Goal: Check status

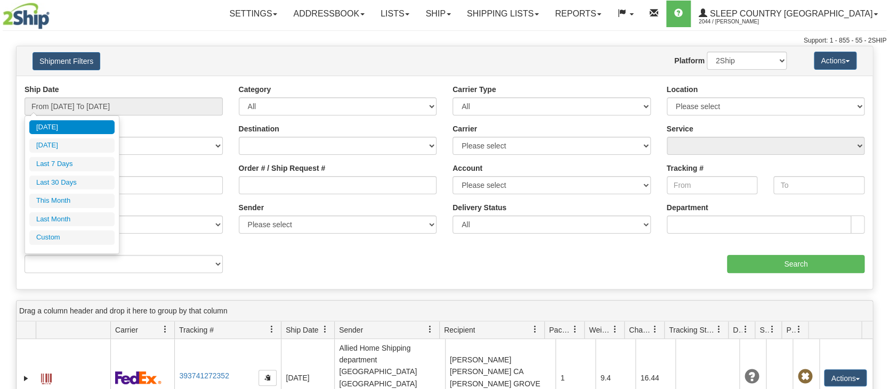
click at [57, 181] on li "Last 30 Days" at bounding box center [71, 183] width 85 height 14
type input "From [DATE] To [DATE]"
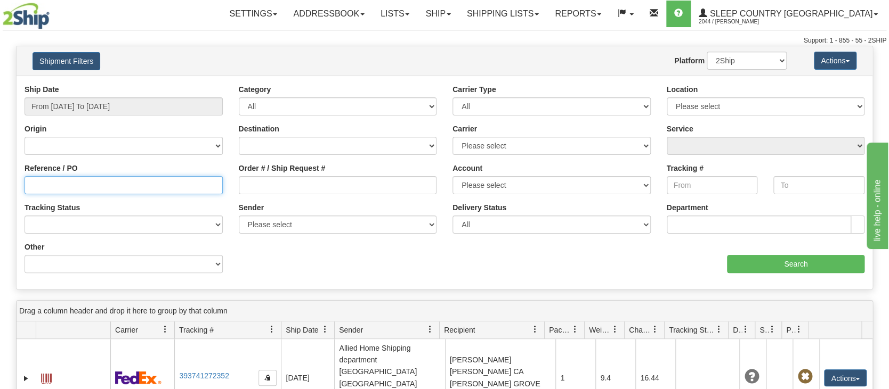
drag, startPoint x: 74, startPoint y: 181, endPoint x: 76, endPoint y: 173, distance: 8.2
click at [76, 175] on div "Reference / PO" at bounding box center [124, 178] width 198 height 31
paste input "1059677"
type input "1059677"
click at [765, 266] on input "Search" at bounding box center [795, 264] width 137 height 18
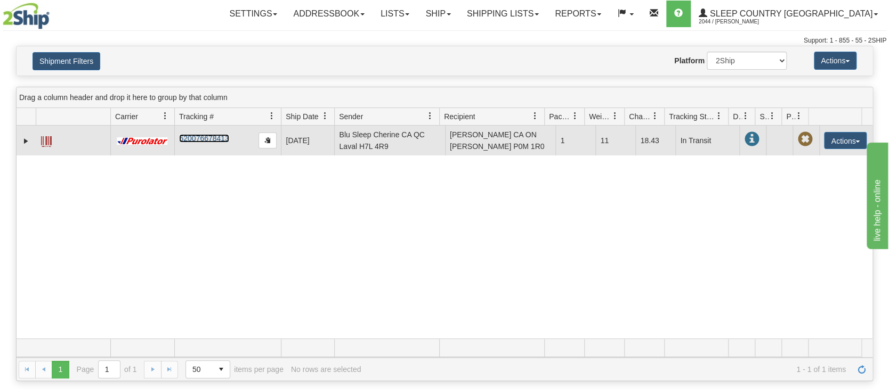
click at [202, 140] on link "520076678413" at bounding box center [204, 138] width 50 height 9
